Goal: Navigation & Orientation: Find specific page/section

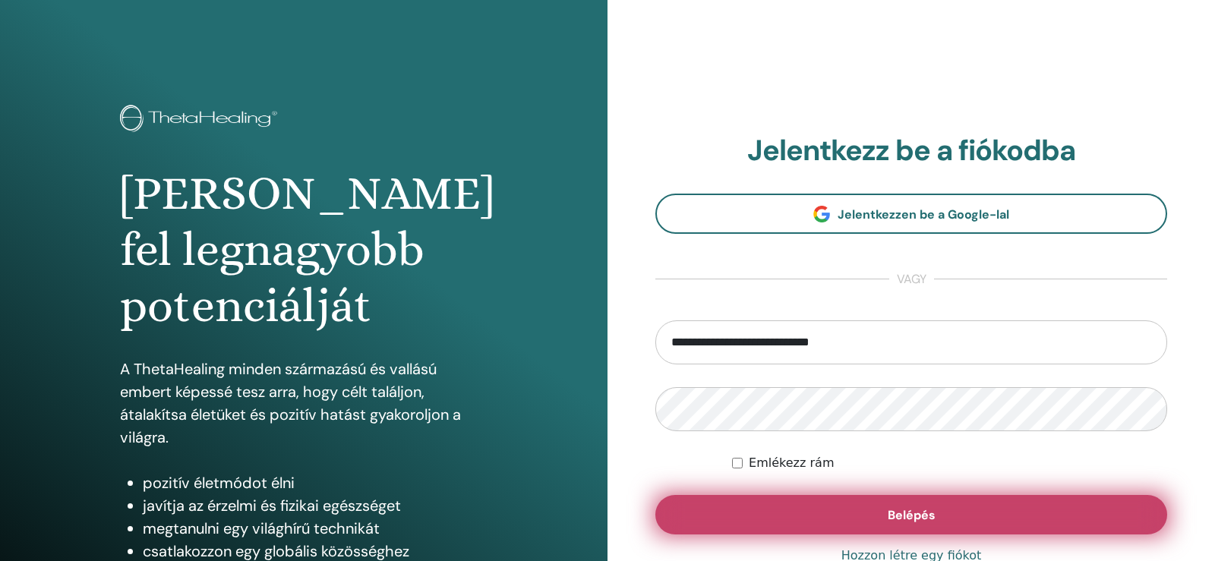
type input "**********"
click at [918, 512] on span "Belépés" at bounding box center [911, 515] width 48 height 16
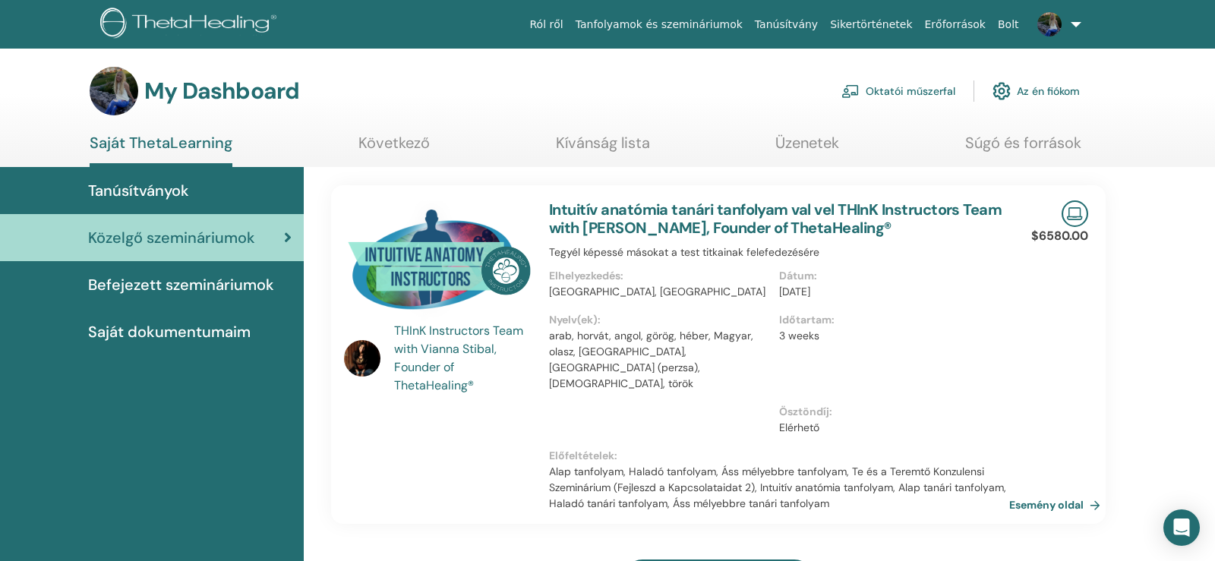
click at [219, 285] on span "Befejezett szemináriumok" at bounding box center [181, 284] width 186 height 23
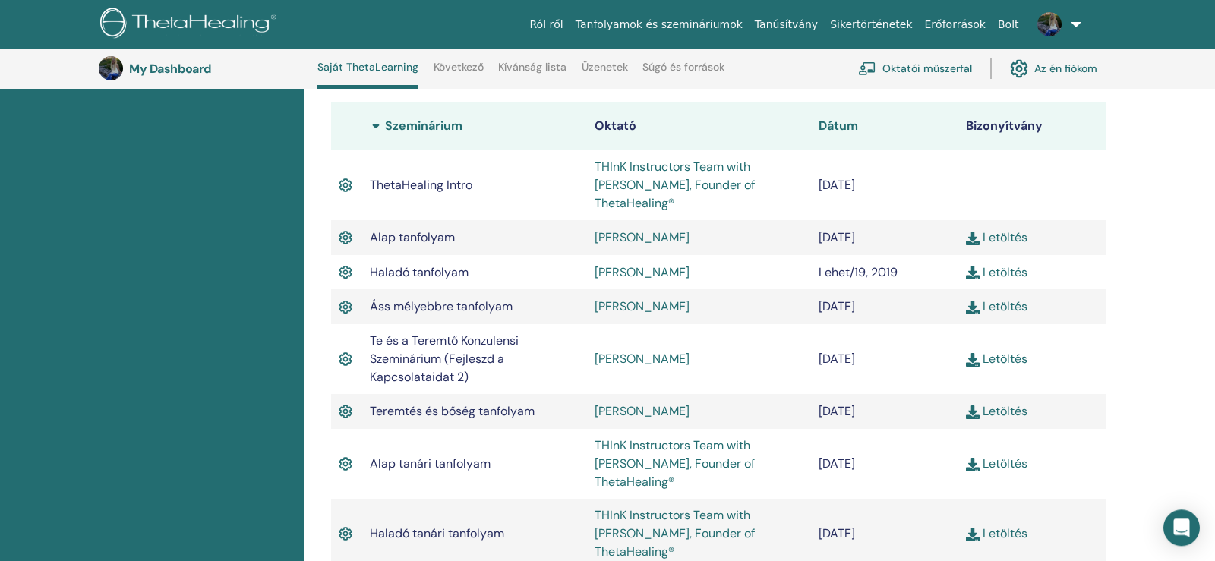
scroll to position [272, 0]
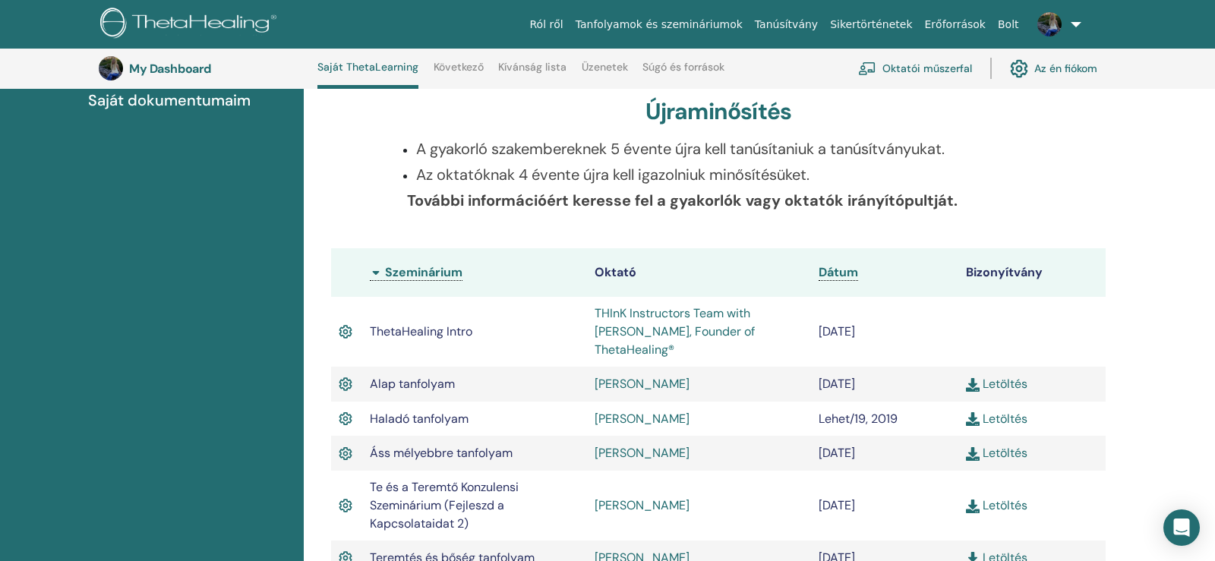
click at [903, 65] on link "Oktatói műszerfal" at bounding box center [915, 68] width 114 height 33
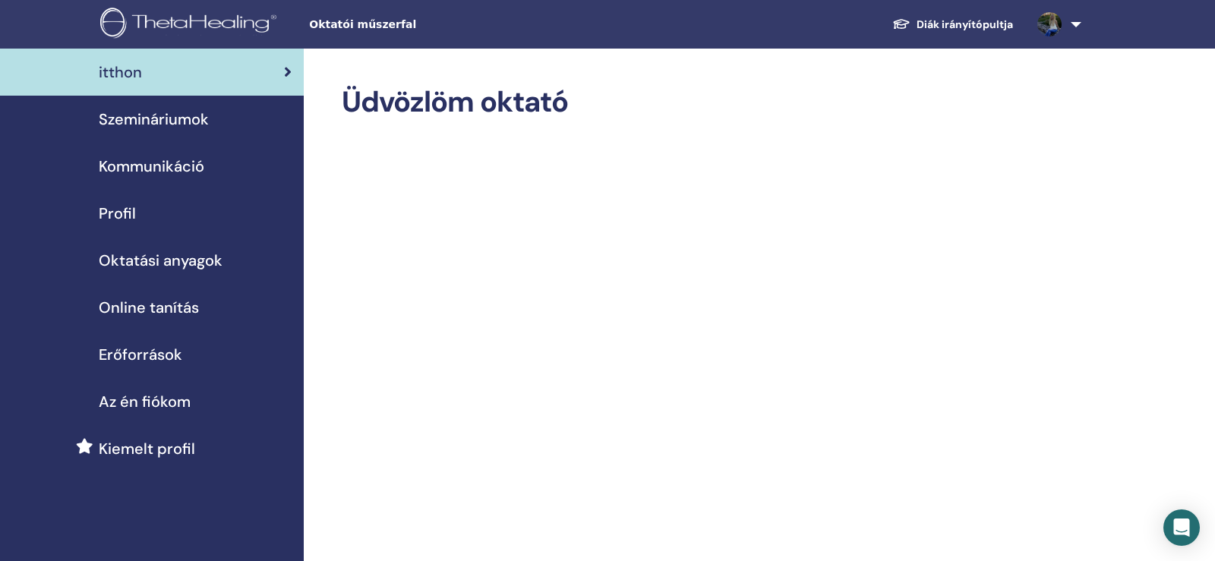
click at [131, 351] on span "Erőforrások" at bounding box center [141, 354] width 84 height 23
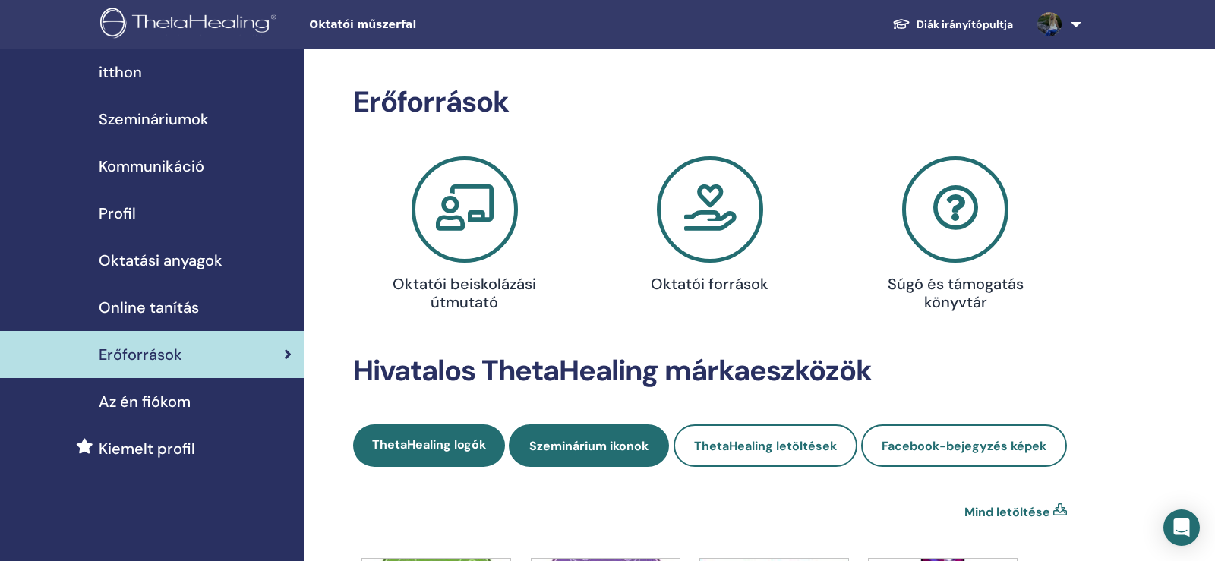
click at [628, 445] on span "Szeminárium ikonok" at bounding box center [588, 446] width 119 height 16
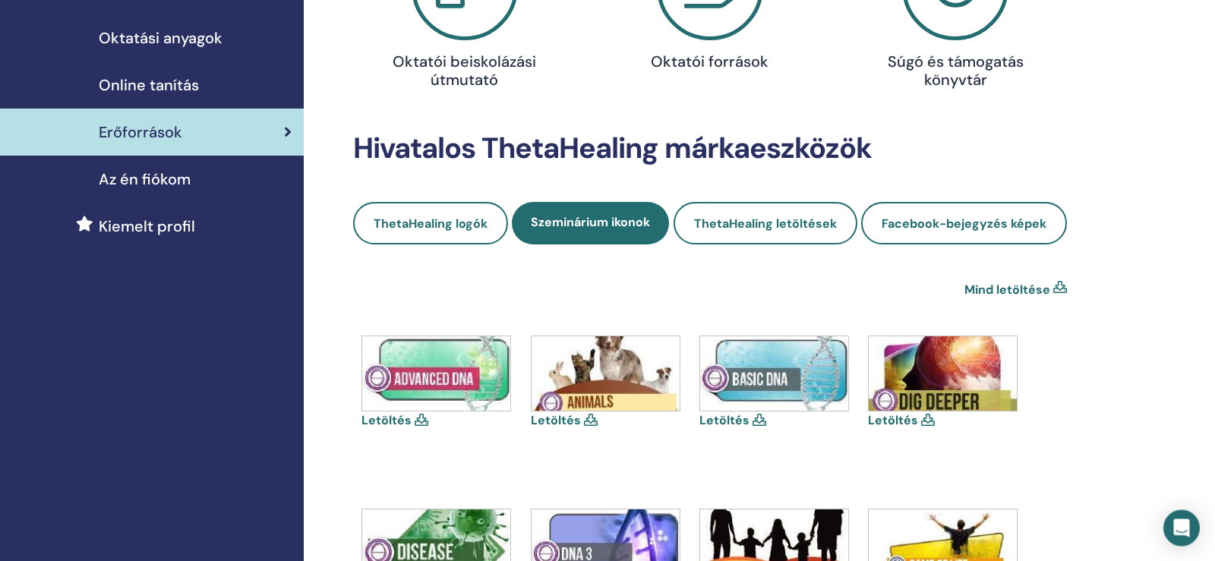
scroll to position [232, 0]
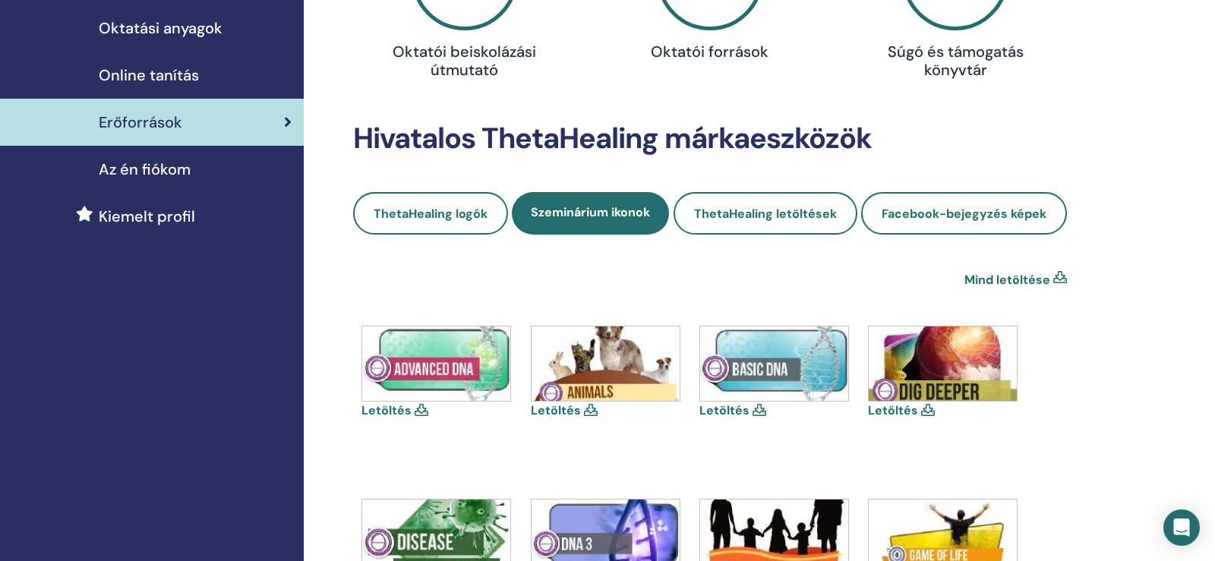
click at [130, 177] on span "Az én fiókom" at bounding box center [145, 169] width 92 height 23
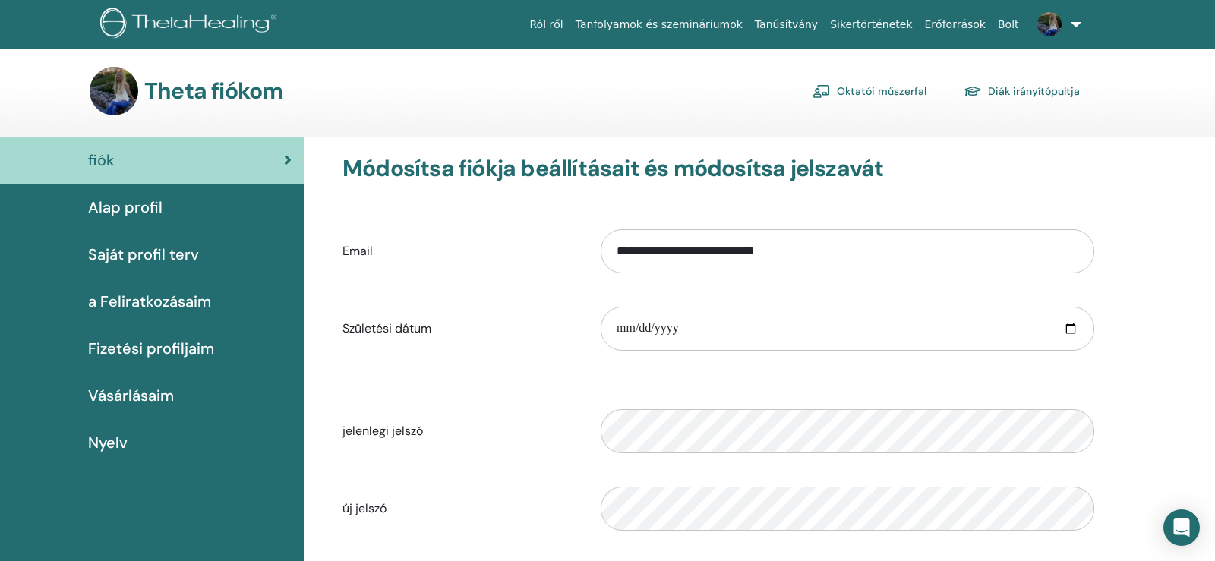
click at [979, 32] on link "Erőforrások" at bounding box center [955, 25] width 73 height 28
